Goal: Navigation & Orientation: Find specific page/section

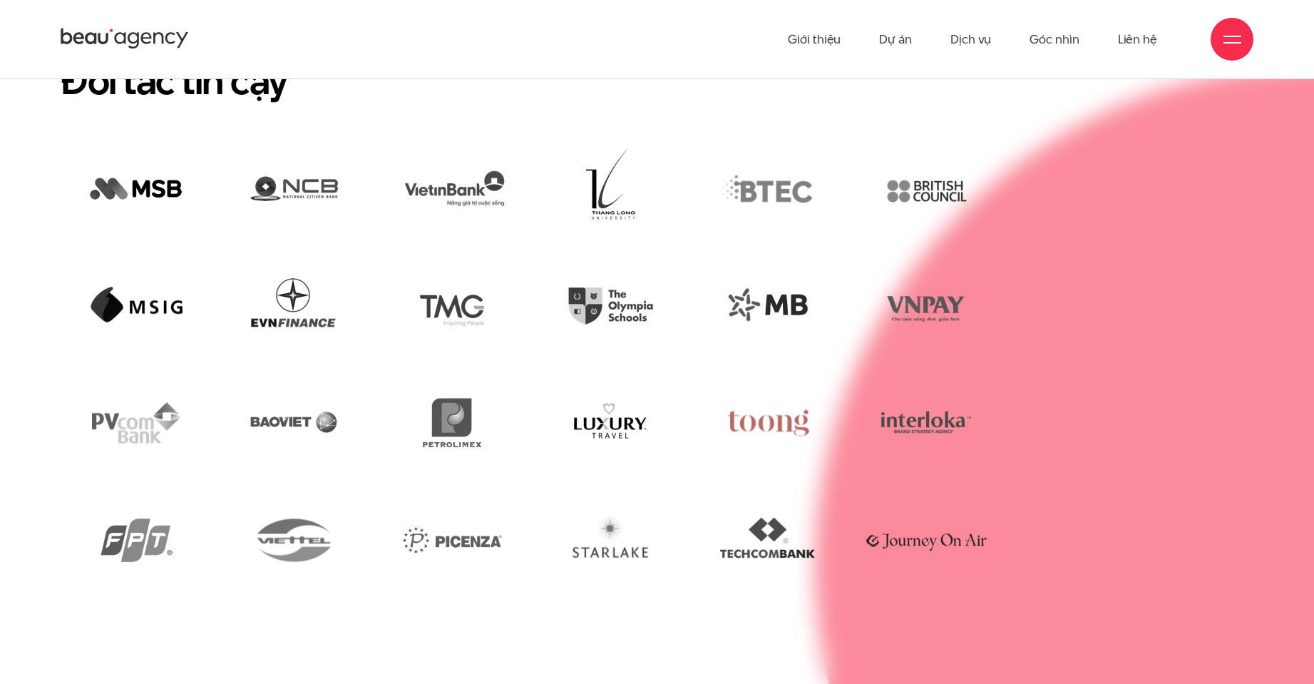
scroll to position [3707, 0]
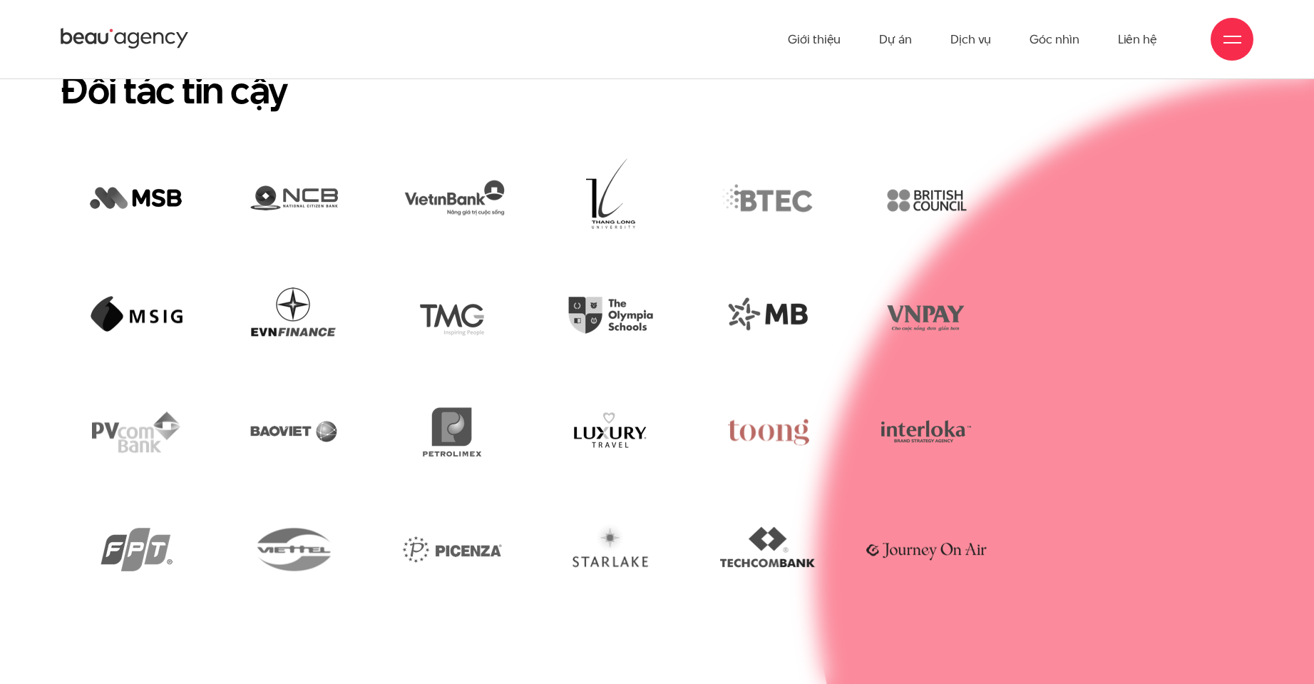
click at [790, 386] on img at bounding box center [768, 432] width 136 height 93
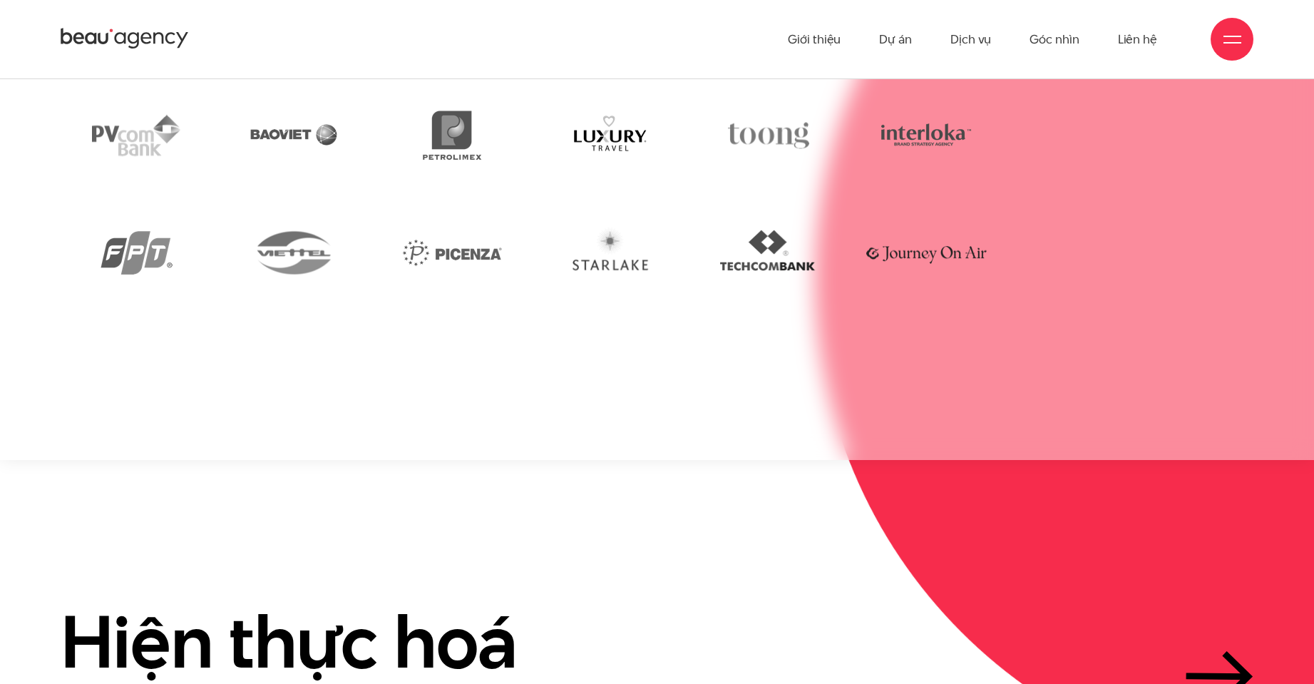
scroll to position [0, 0]
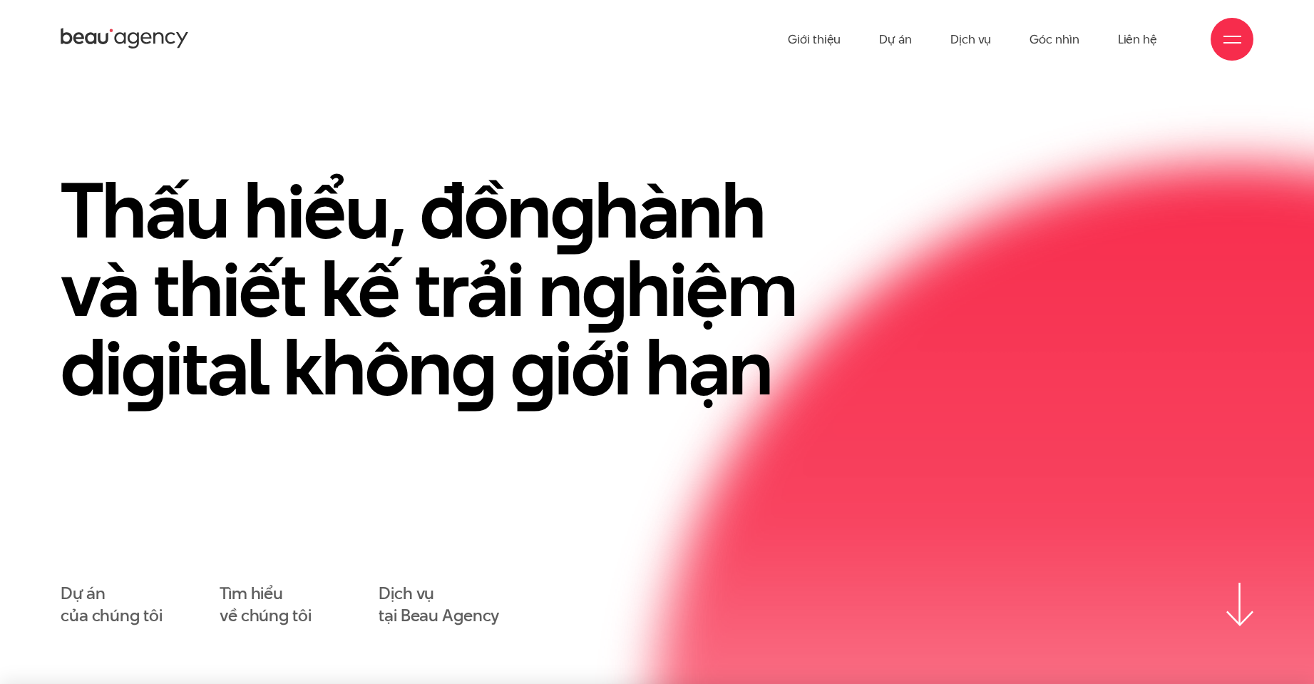
drag, startPoint x: 834, startPoint y: 306, endPoint x: 880, endPoint y: 136, distance: 175.9
click at [823, 44] on link "Giới thiệu" at bounding box center [814, 39] width 53 height 78
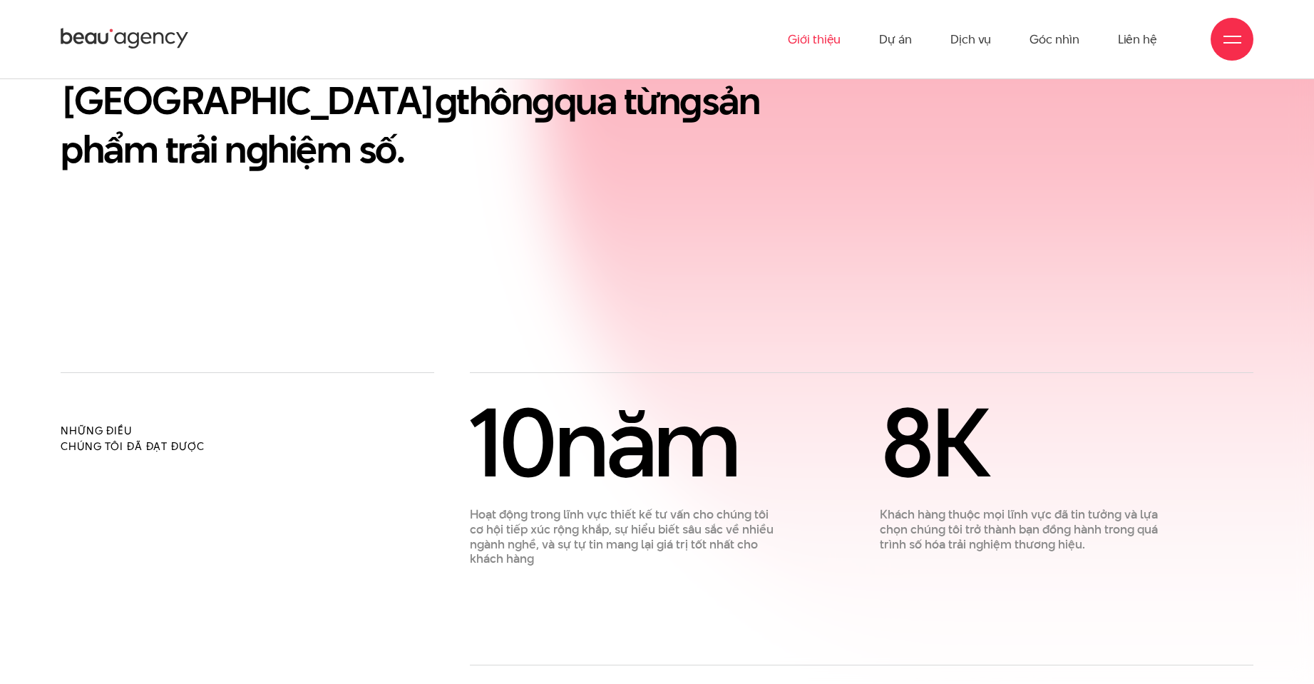
scroll to position [927, 0]
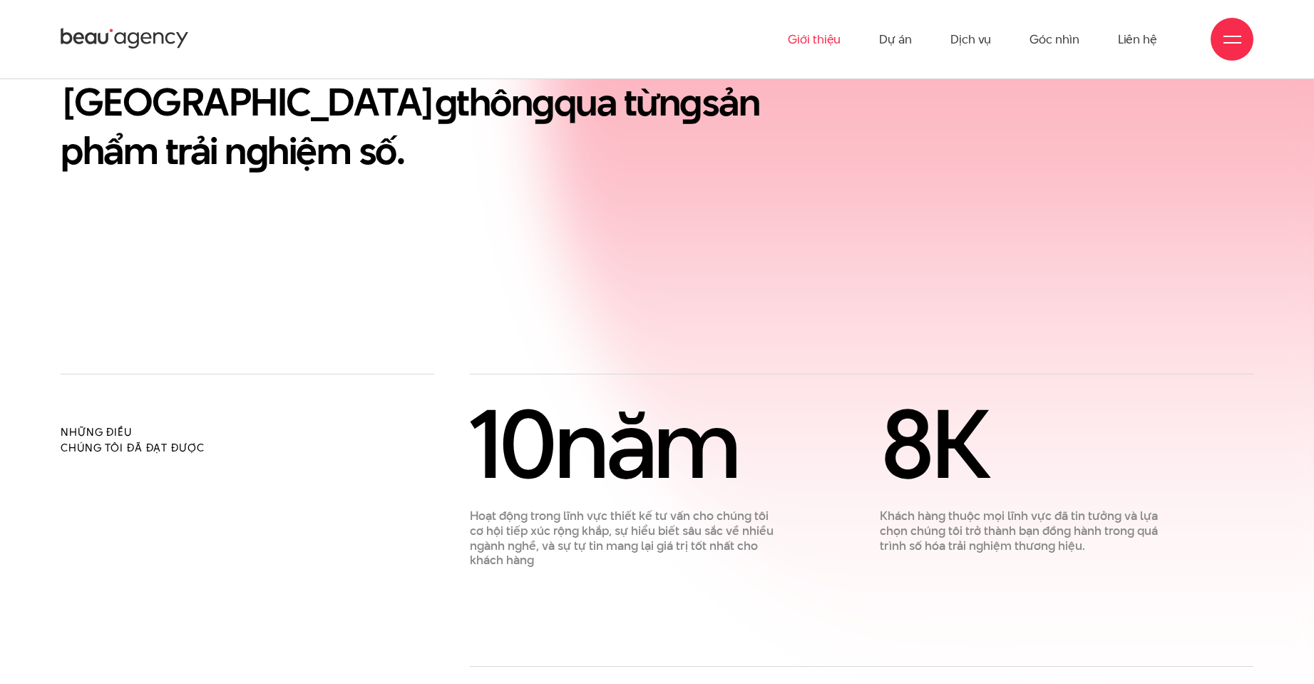
click at [1236, 43] on div at bounding box center [1232, 40] width 18 height 18
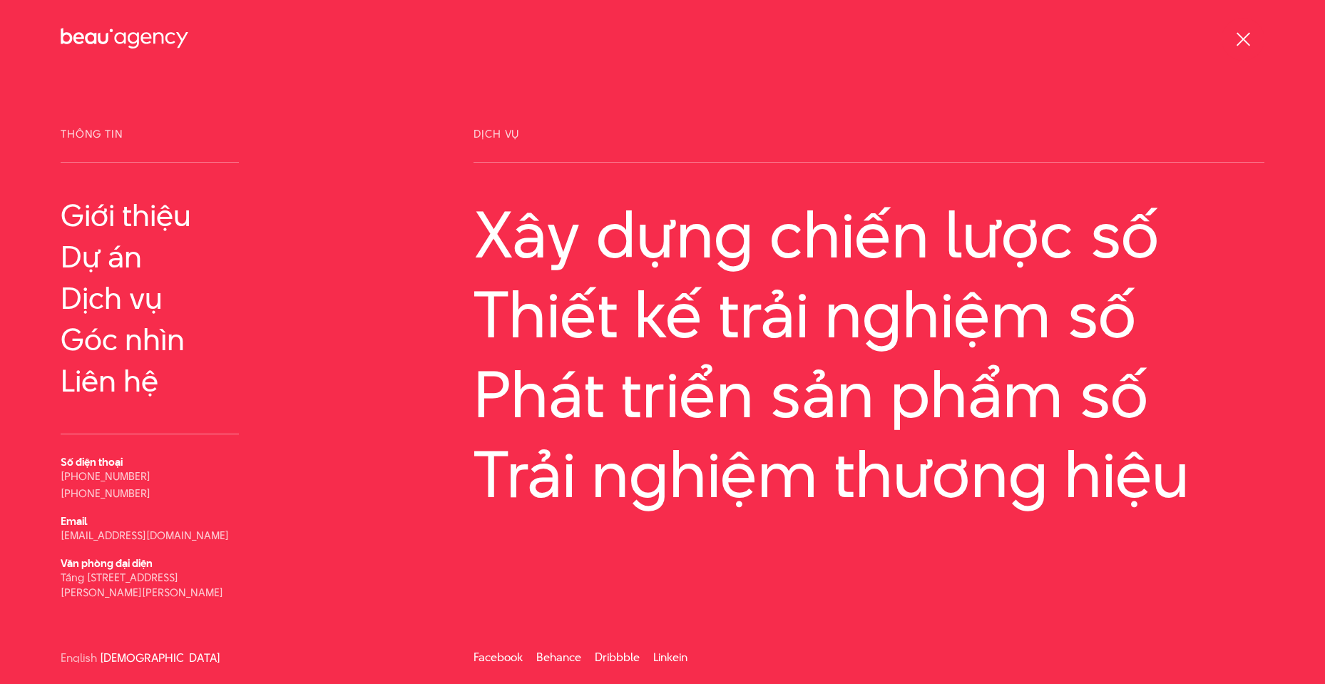
click at [1236, 43] on div at bounding box center [1243, 40] width 18 height 18
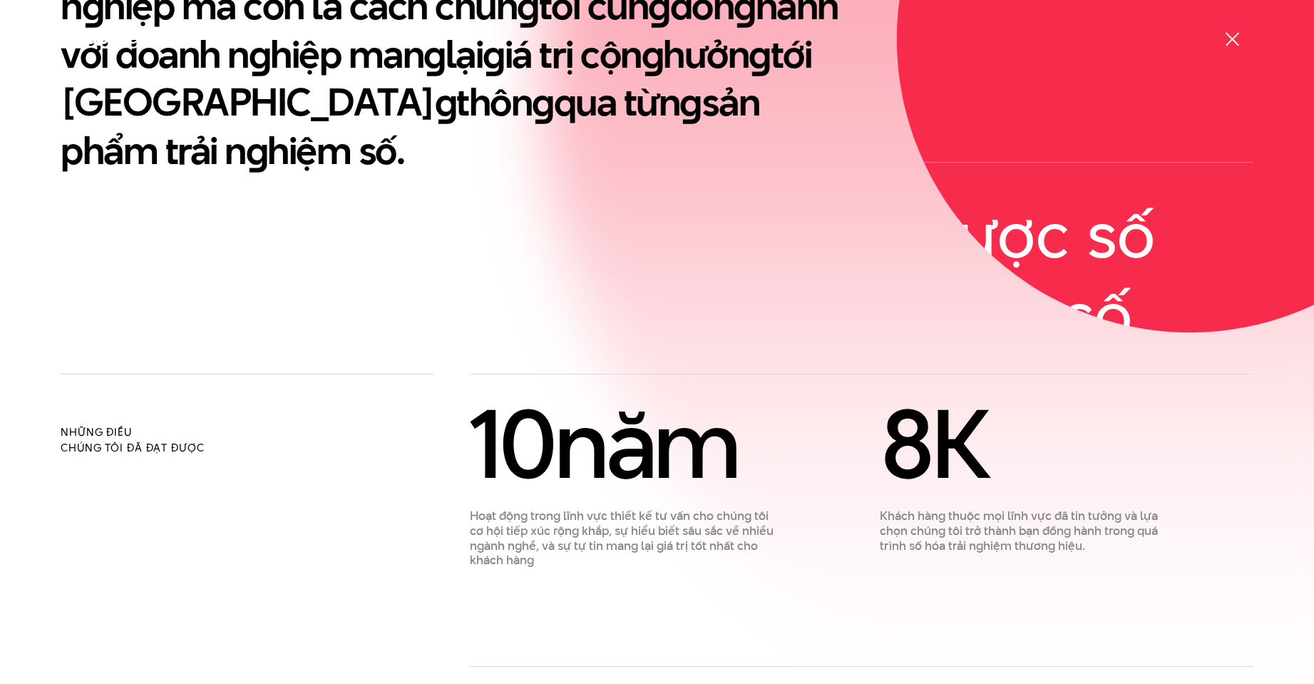
click at [1236, 43] on span at bounding box center [1232, 39] width 14 height 14
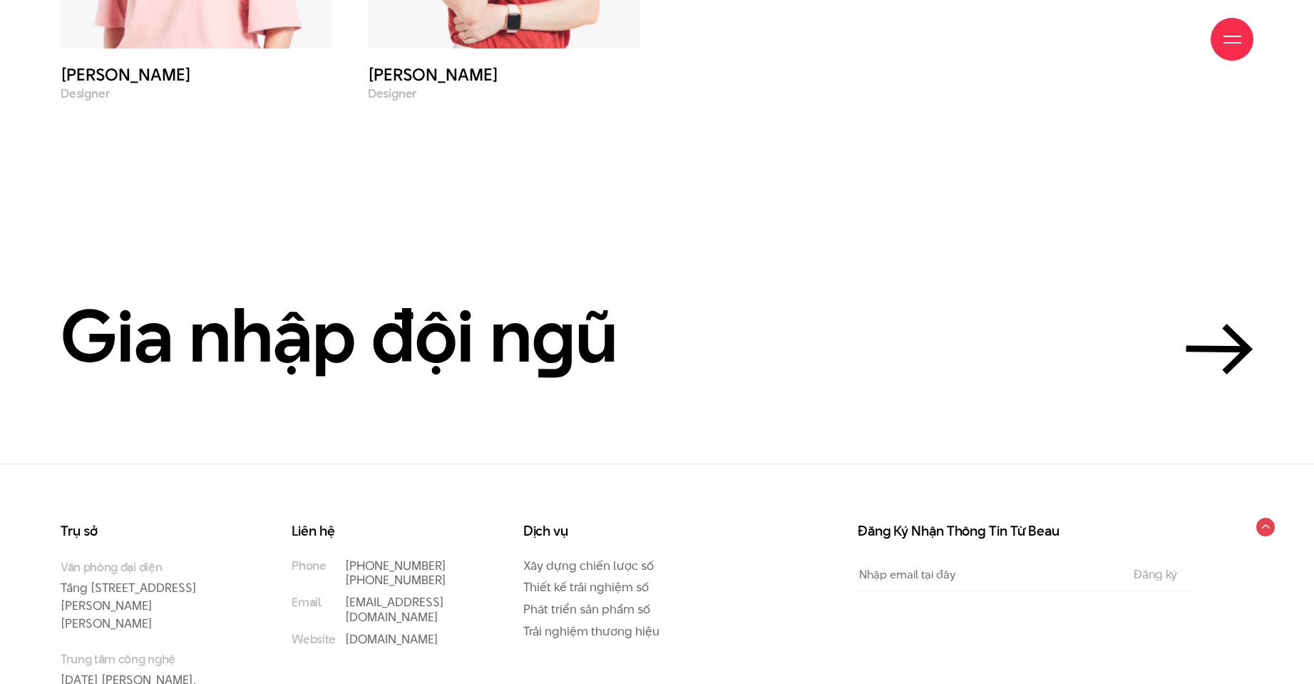
scroll to position [6591, 0]
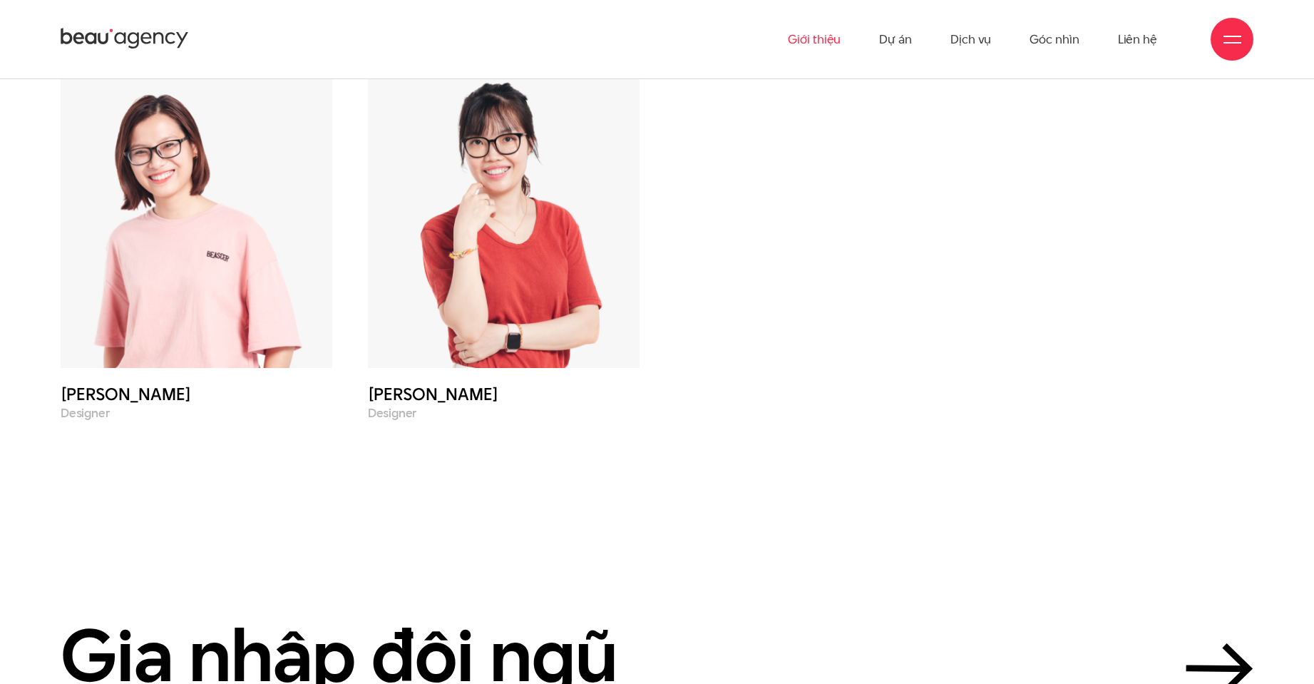
click at [1241, 51] on div at bounding box center [1231, 39] width 43 height 43
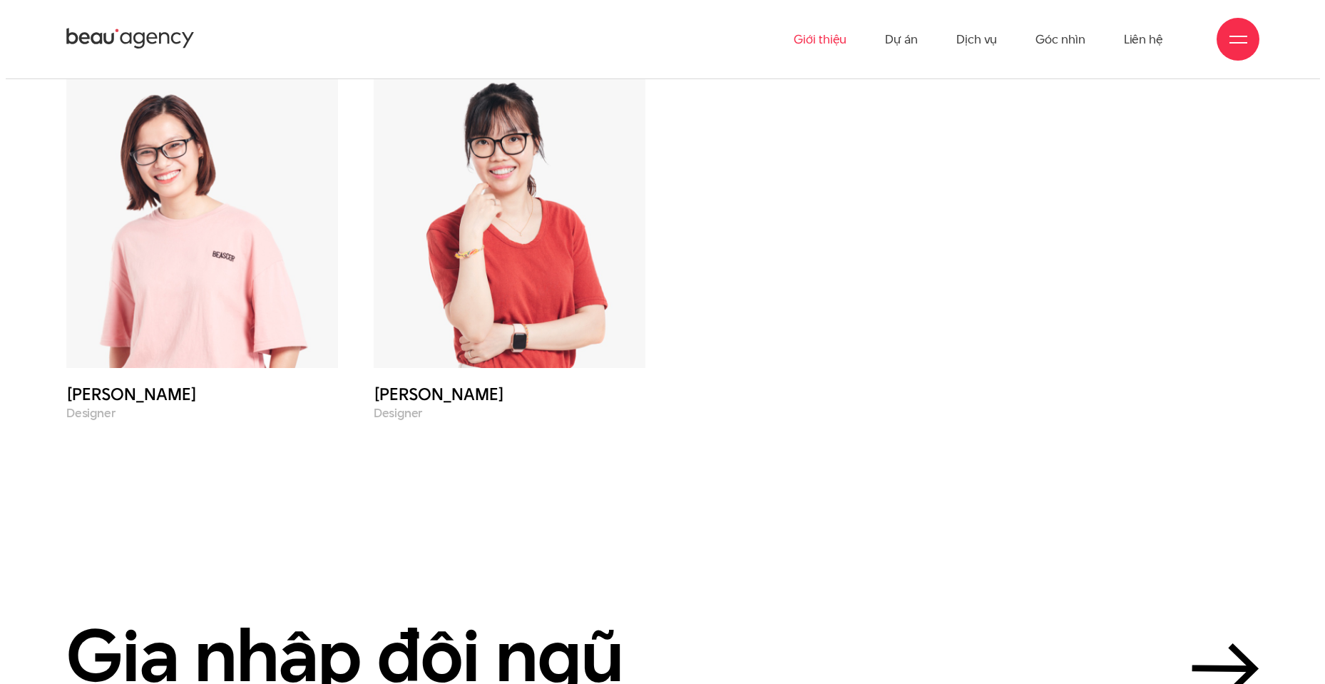
scroll to position [6101, 0]
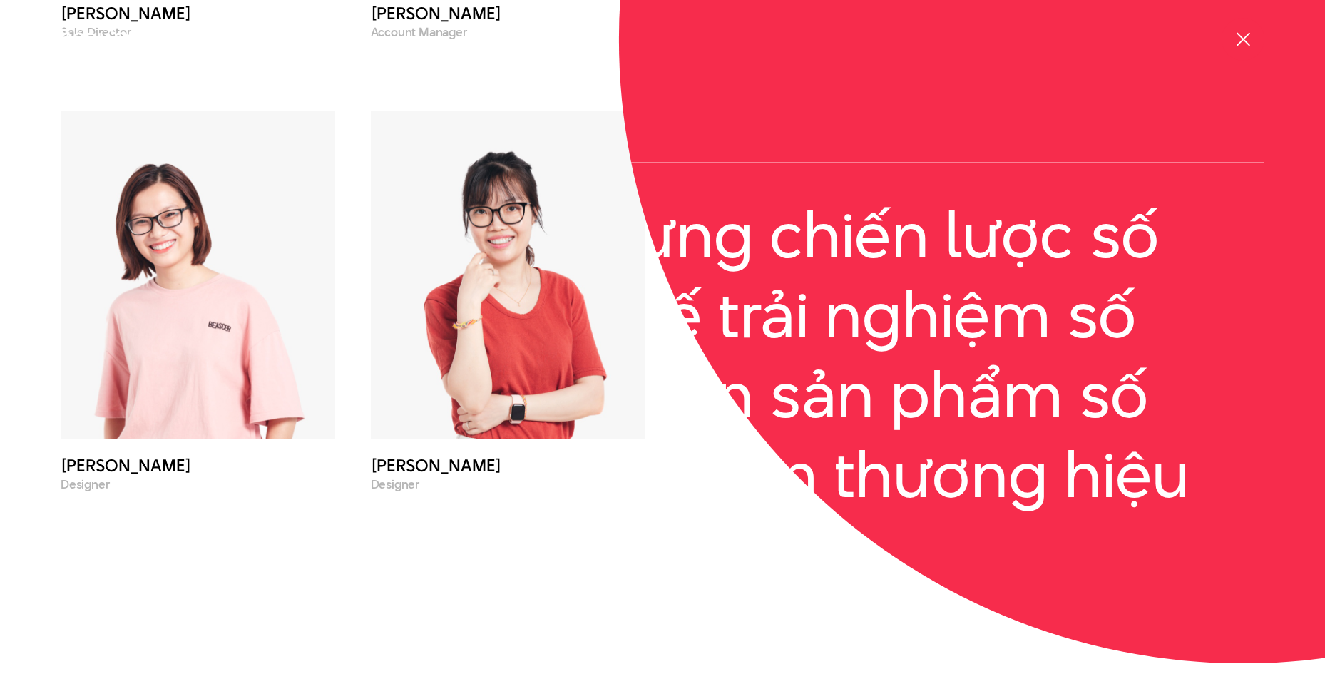
click at [1241, 51] on div at bounding box center [1242, 39] width 43 height 43
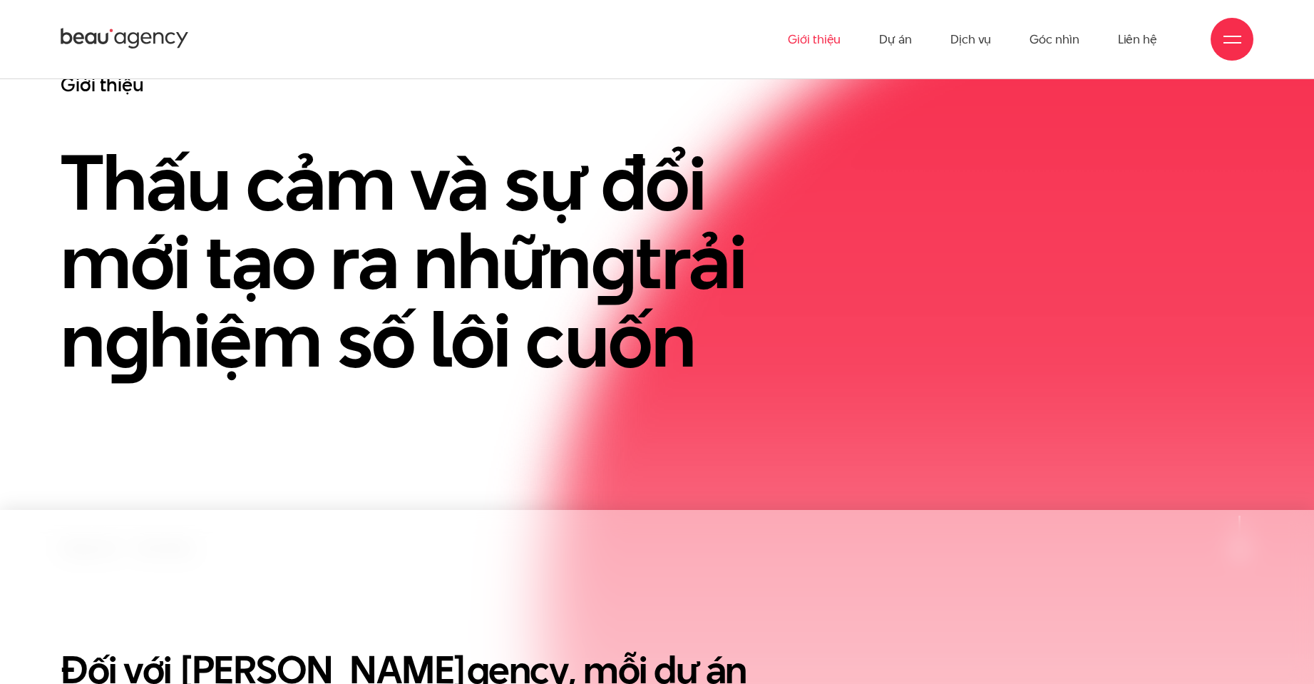
scroll to position [0, 0]
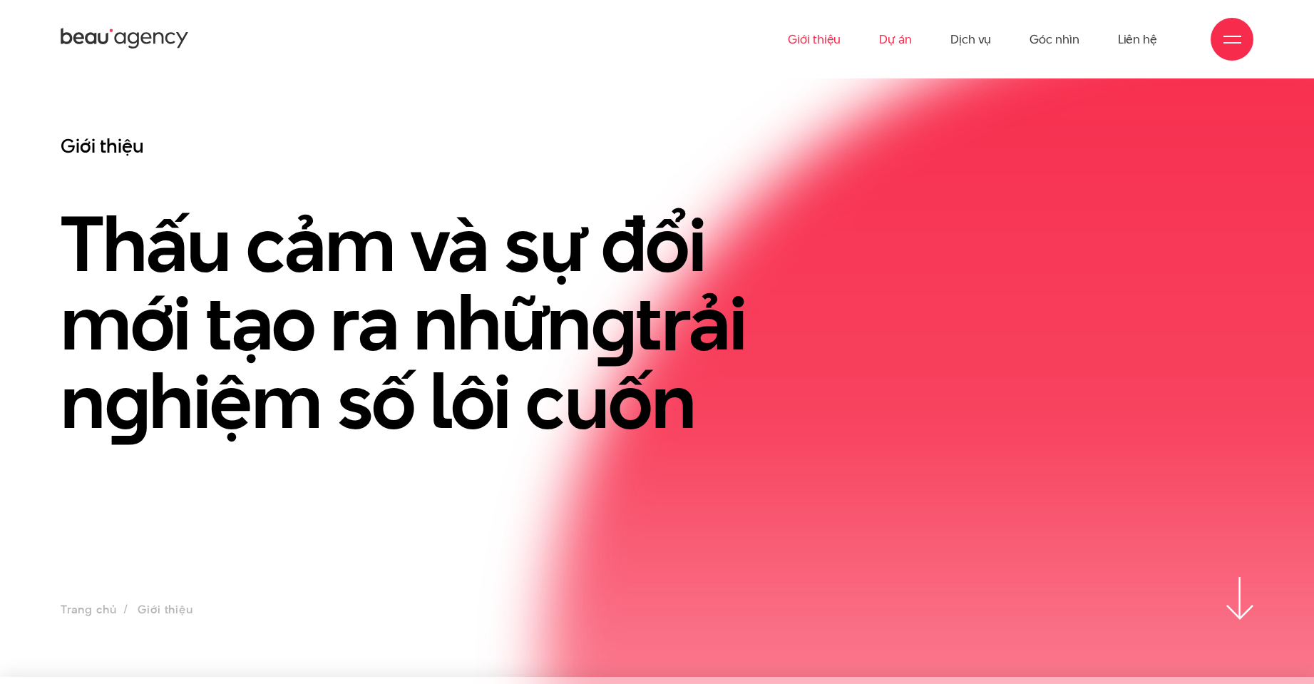
click at [888, 39] on link "Dự án" at bounding box center [895, 39] width 33 height 78
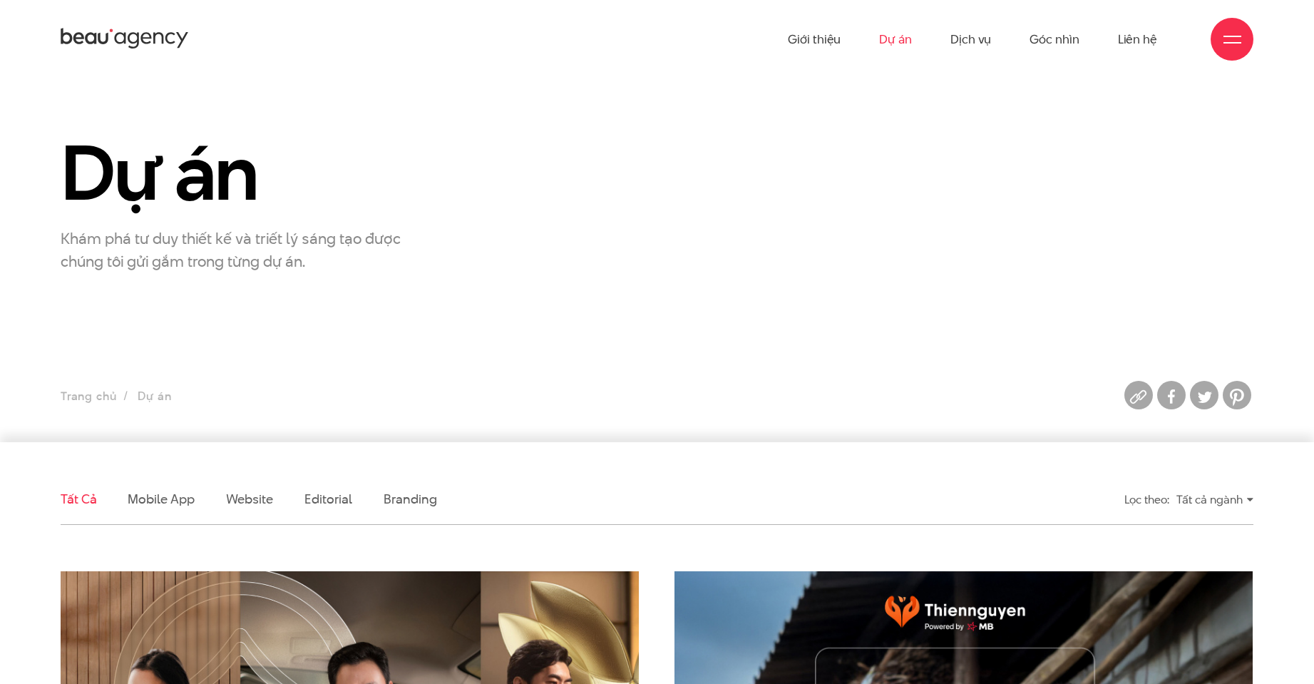
drag, startPoint x: 1275, startPoint y: 379, endPoint x: 1288, endPoint y: -26, distance: 404.4
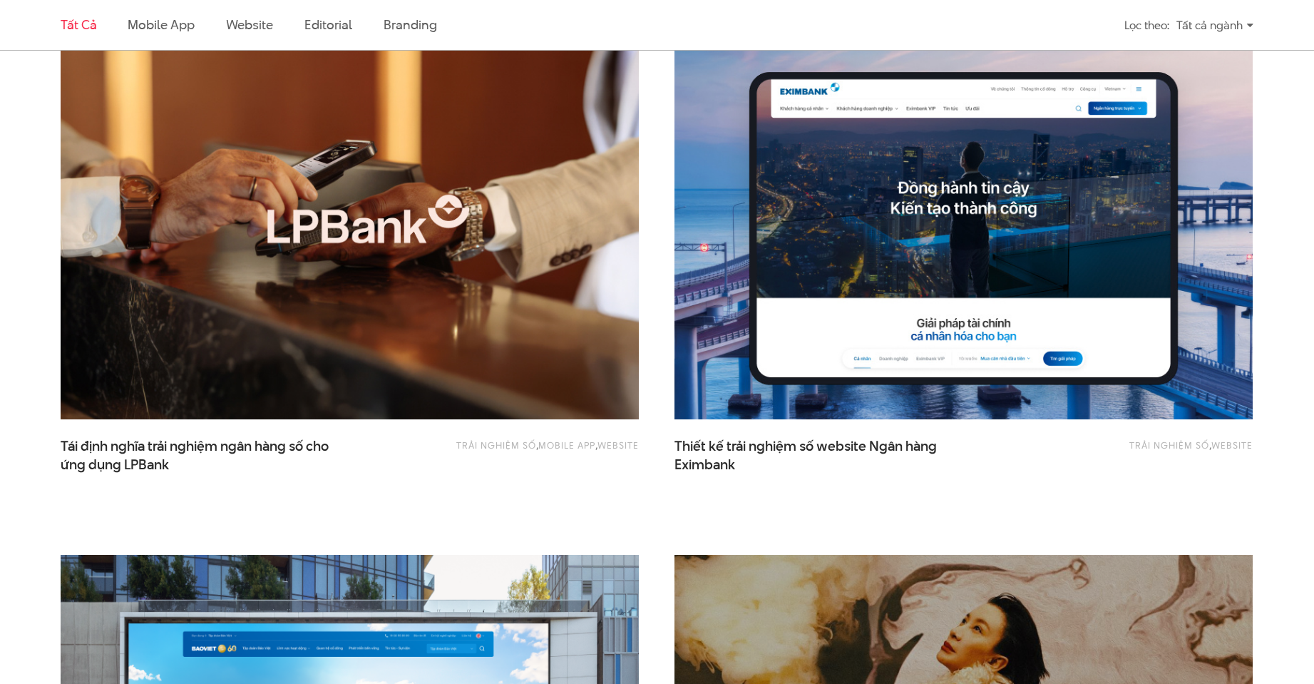
scroll to position [1069, 0]
